Goal: Use online tool/utility: Utilize a website feature to perform a specific function

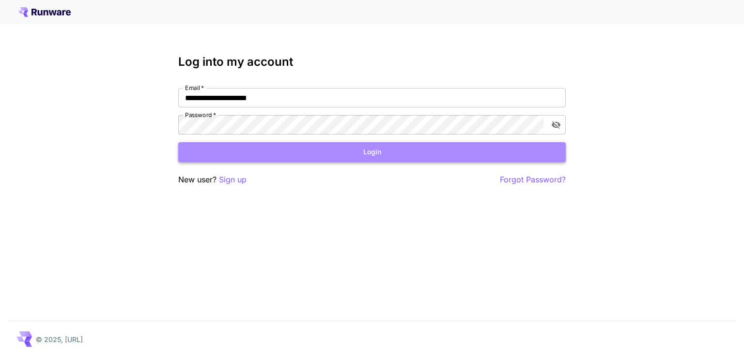
click at [366, 149] on button "Login" at bounding box center [371, 152] width 387 height 20
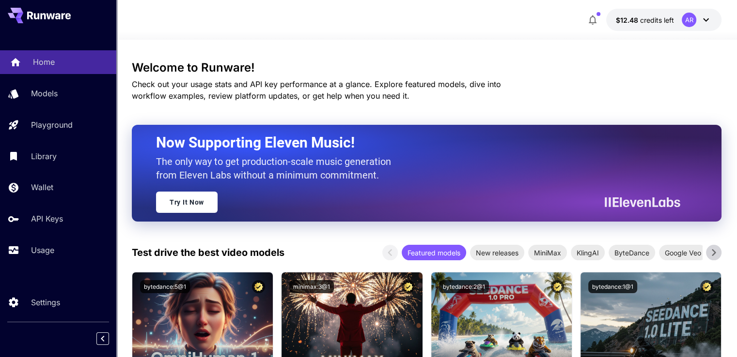
click at [44, 60] on p "Home" at bounding box center [44, 62] width 22 height 12
click at [44, 61] on p "Home" at bounding box center [44, 62] width 22 height 12
click at [44, 60] on p "Home" at bounding box center [44, 62] width 22 height 12
click at [704, 19] on icon at bounding box center [706, 20] width 12 height 12
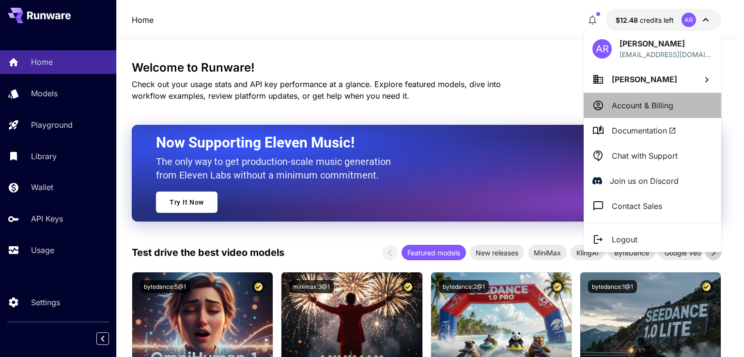
click at [658, 101] on p "Account & Billing" at bounding box center [643, 106] width 62 height 12
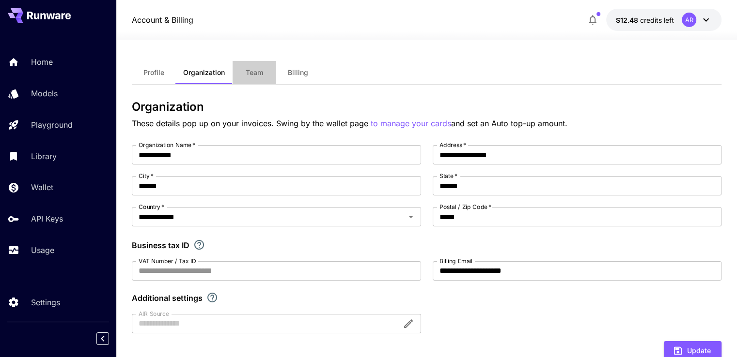
click at [248, 72] on span "Team" at bounding box center [254, 72] width 17 height 9
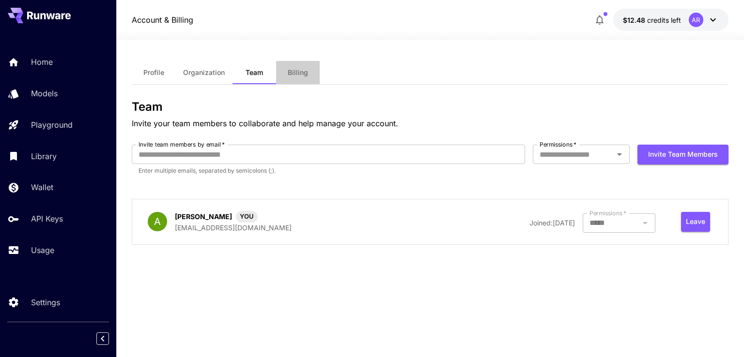
click at [294, 73] on span "Billing" at bounding box center [298, 72] width 20 height 9
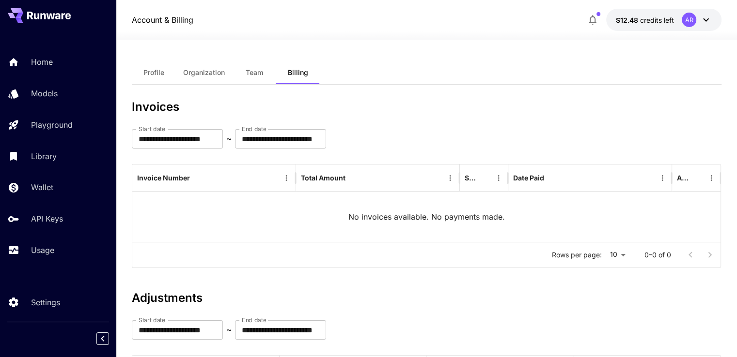
click at [691, 16] on div "AR" at bounding box center [688, 20] width 15 height 15
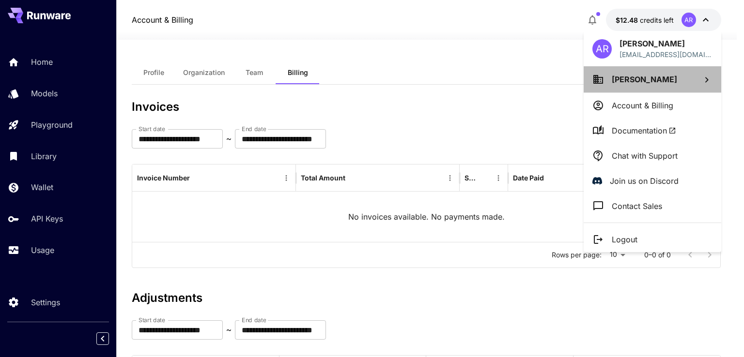
click at [621, 80] on span "[PERSON_NAME]" at bounding box center [644, 80] width 65 height 10
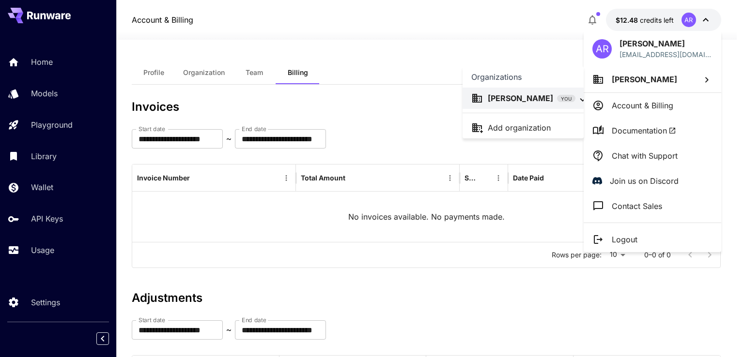
click at [646, 106] on div at bounding box center [372, 178] width 744 height 357
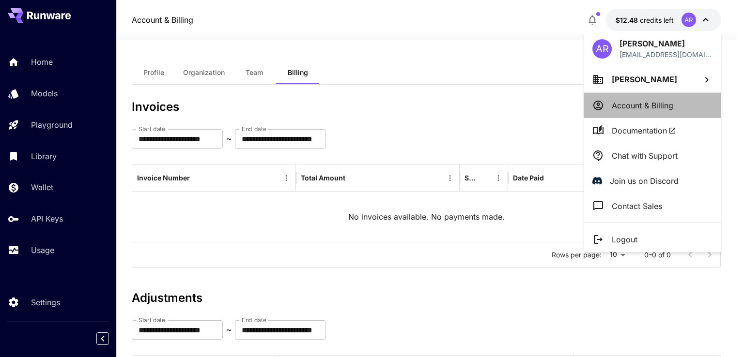
click at [645, 105] on p "Account & Billing" at bounding box center [643, 106] width 62 height 12
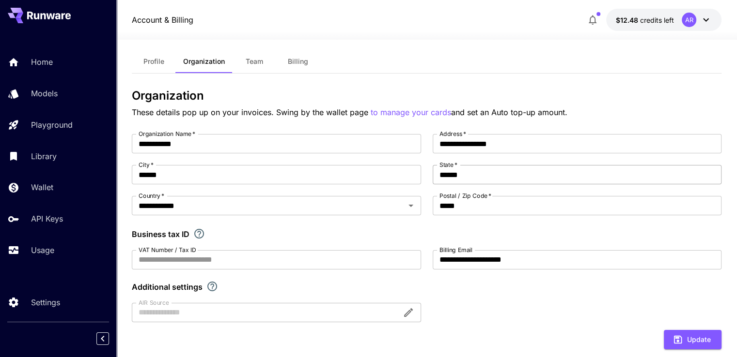
scroll to position [7, 0]
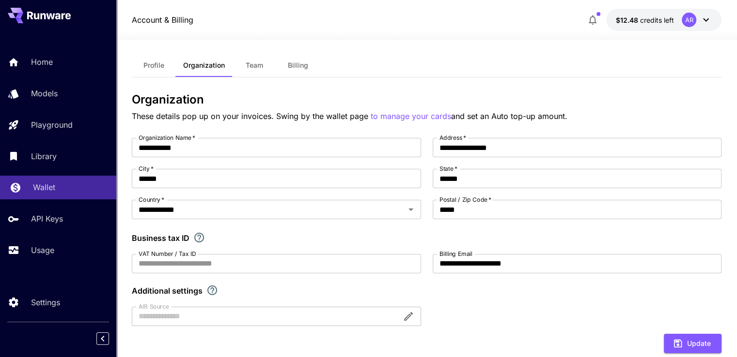
click at [38, 186] on p "Wallet" at bounding box center [44, 188] width 22 height 12
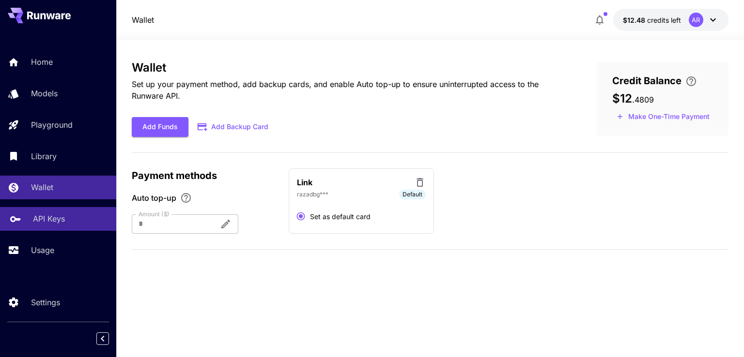
click at [43, 221] on p "API Keys" at bounding box center [49, 219] width 32 height 12
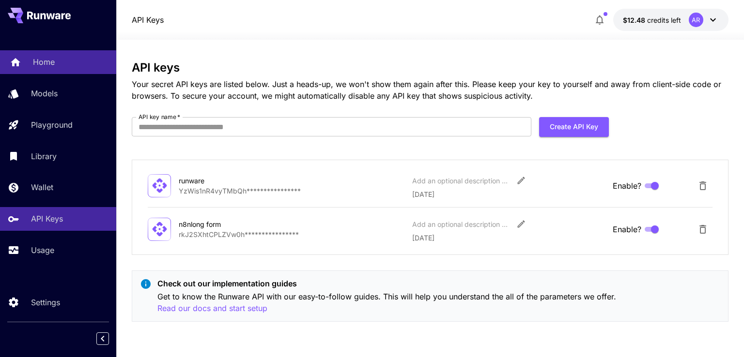
click at [53, 62] on p "Home" at bounding box center [44, 62] width 22 height 12
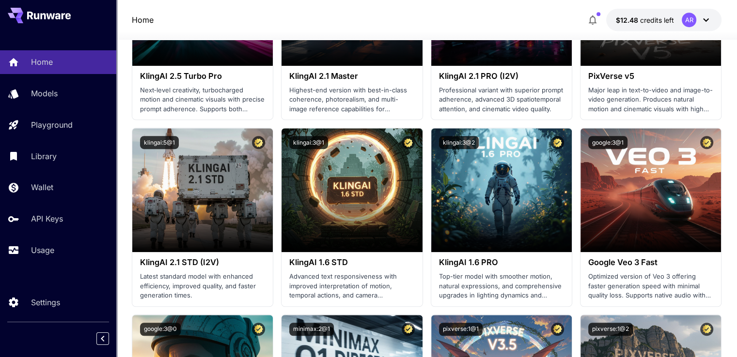
scroll to position [513, 0]
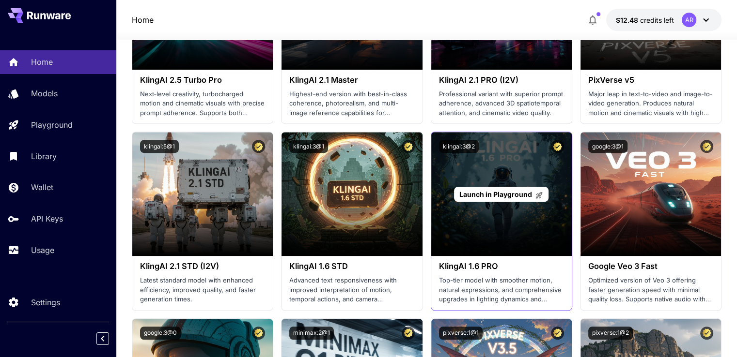
click at [494, 188] on div "Launch in Playground" at bounding box center [501, 194] width 94 height 15
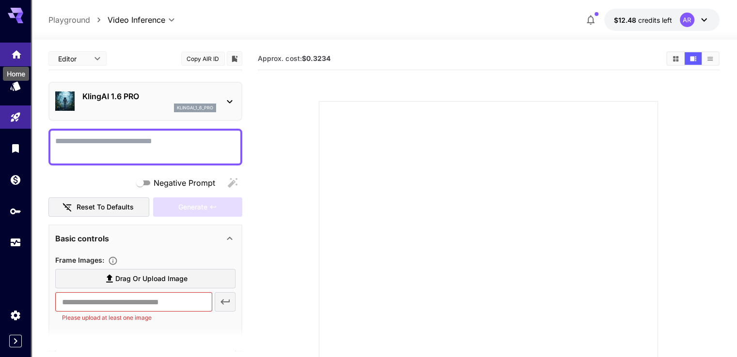
click at [15, 54] on icon "Home" at bounding box center [17, 52] width 12 height 12
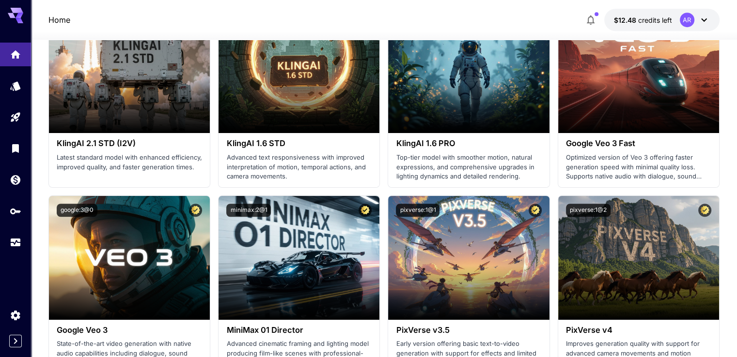
scroll to position [640, 0]
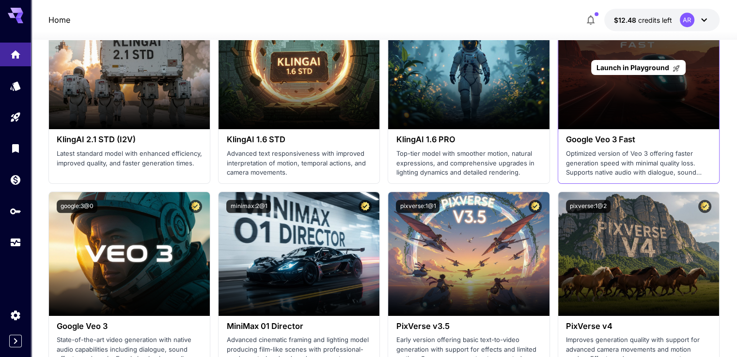
click at [620, 68] on span "Launch in Playground" at bounding box center [632, 67] width 73 height 8
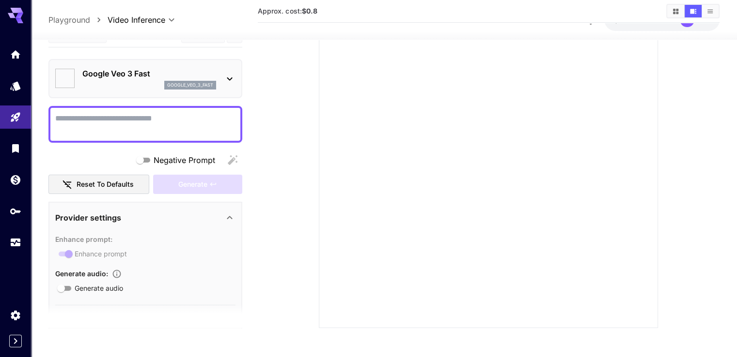
type input "*"
click at [14, 58] on body "**********" at bounding box center [368, 122] width 737 height 469
click at [576, 196] on div at bounding box center [488, 158] width 339 height 339
click at [17, 48] on icon "Home" at bounding box center [17, 52] width 12 height 12
